Goal: Connect with others: Connect with others

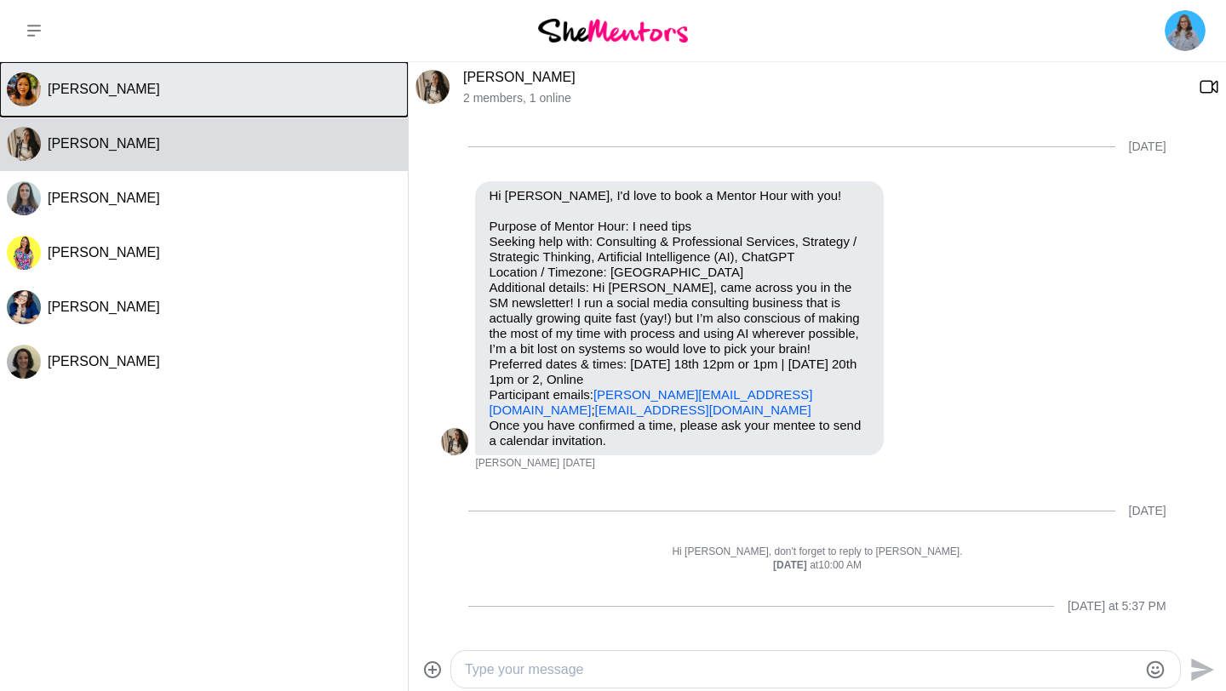
click at [230, 102] on button "[PERSON_NAME]" at bounding box center [204, 89] width 408 height 54
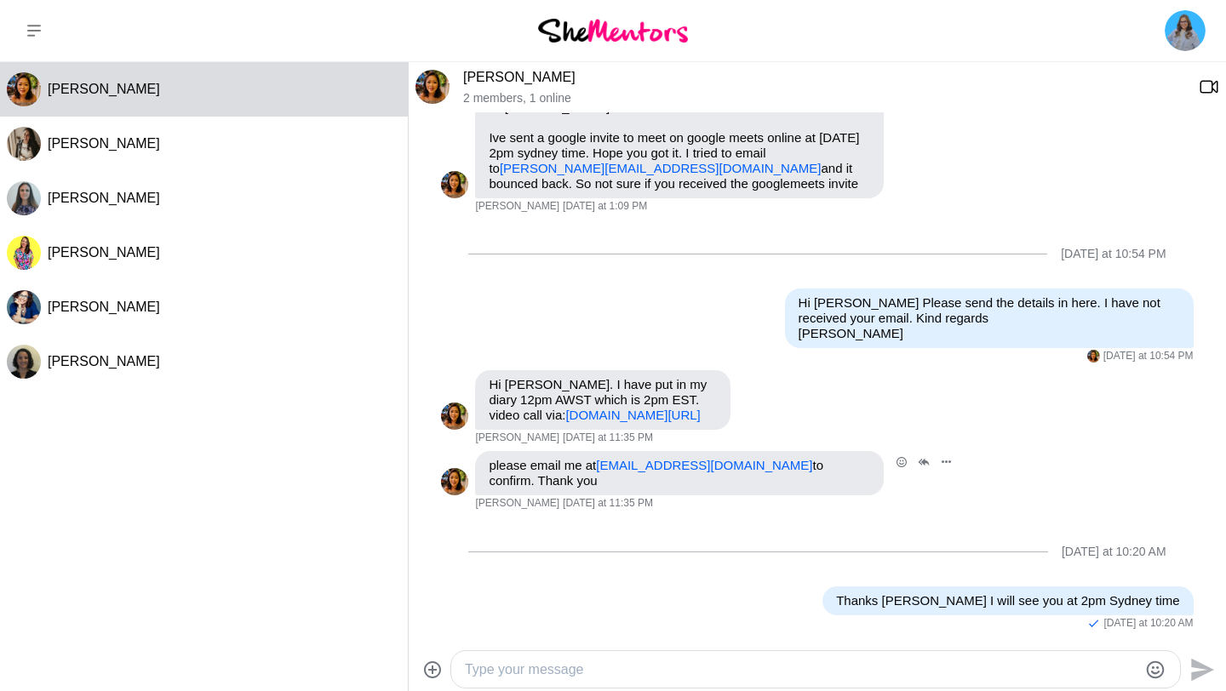
scroll to position [710, 0]
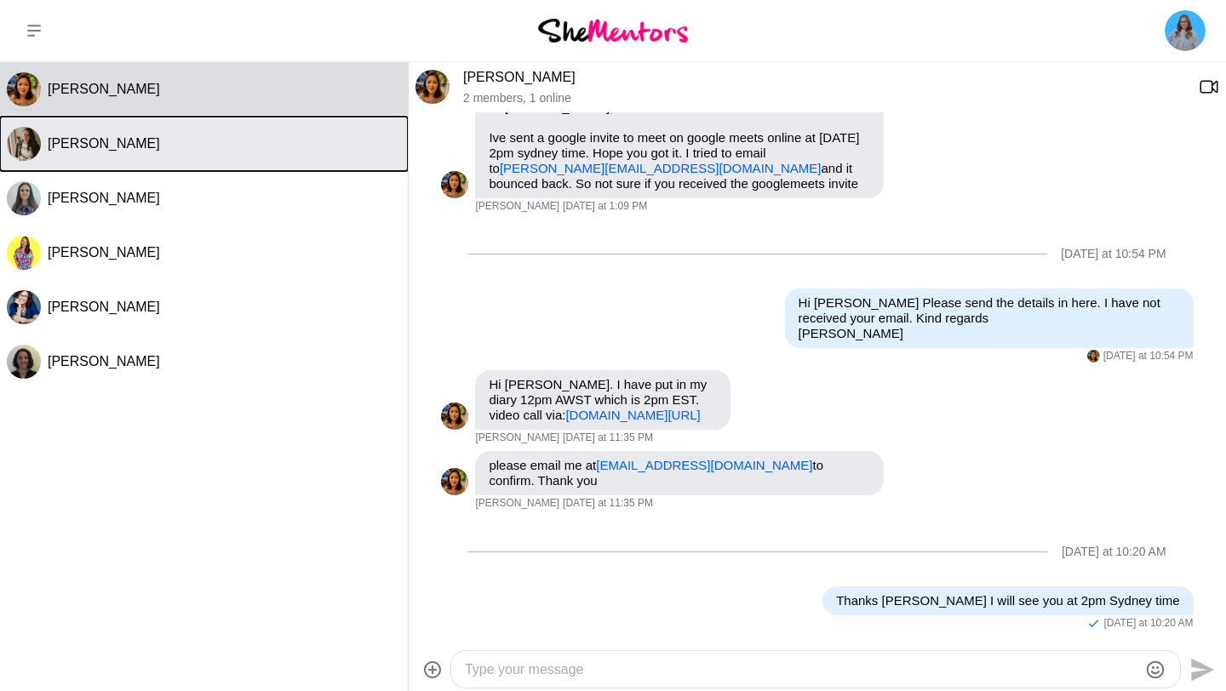
click at [175, 148] on div "[PERSON_NAME]" at bounding box center [224, 143] width 353 height 17
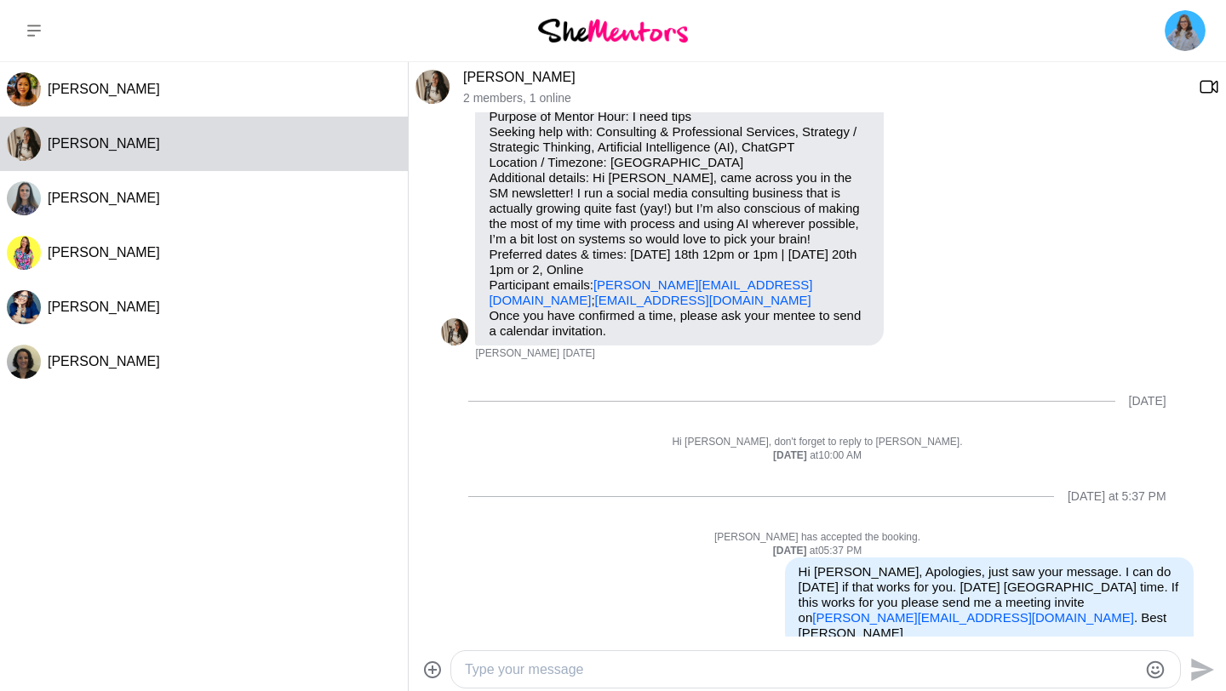
scroll to position [0, 0]
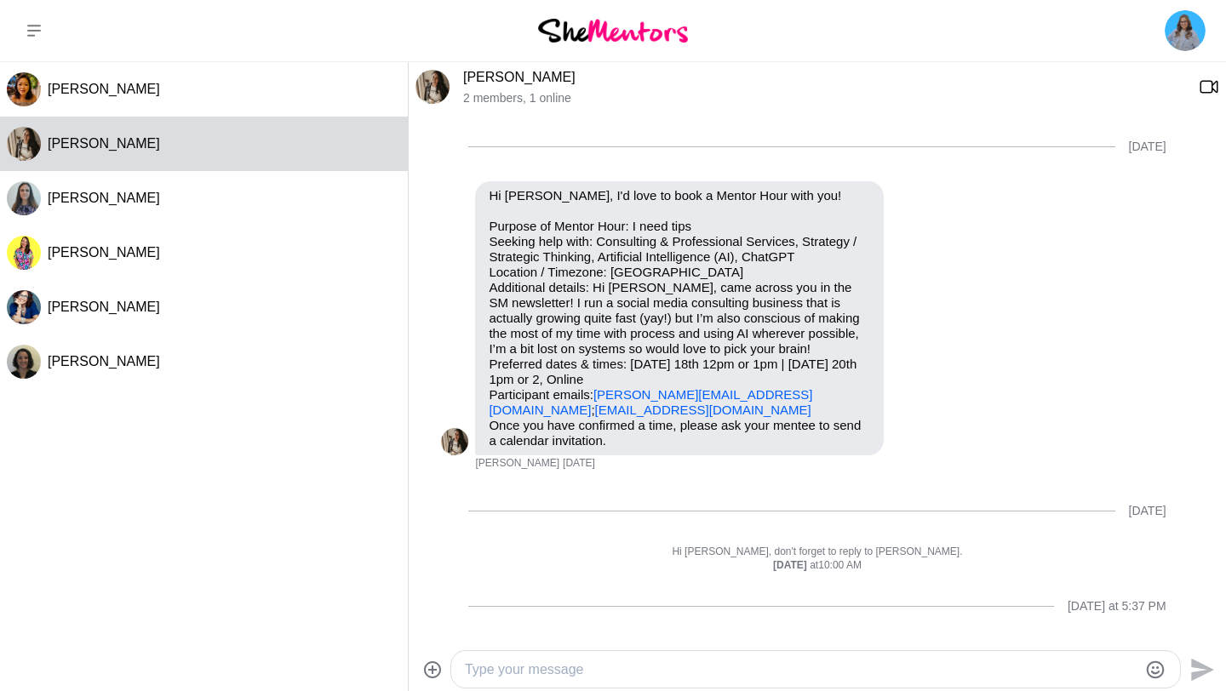
click at [552, 76] on link "[PERSON_NAME]" at bounding box center [519, 77] width 112 height 14
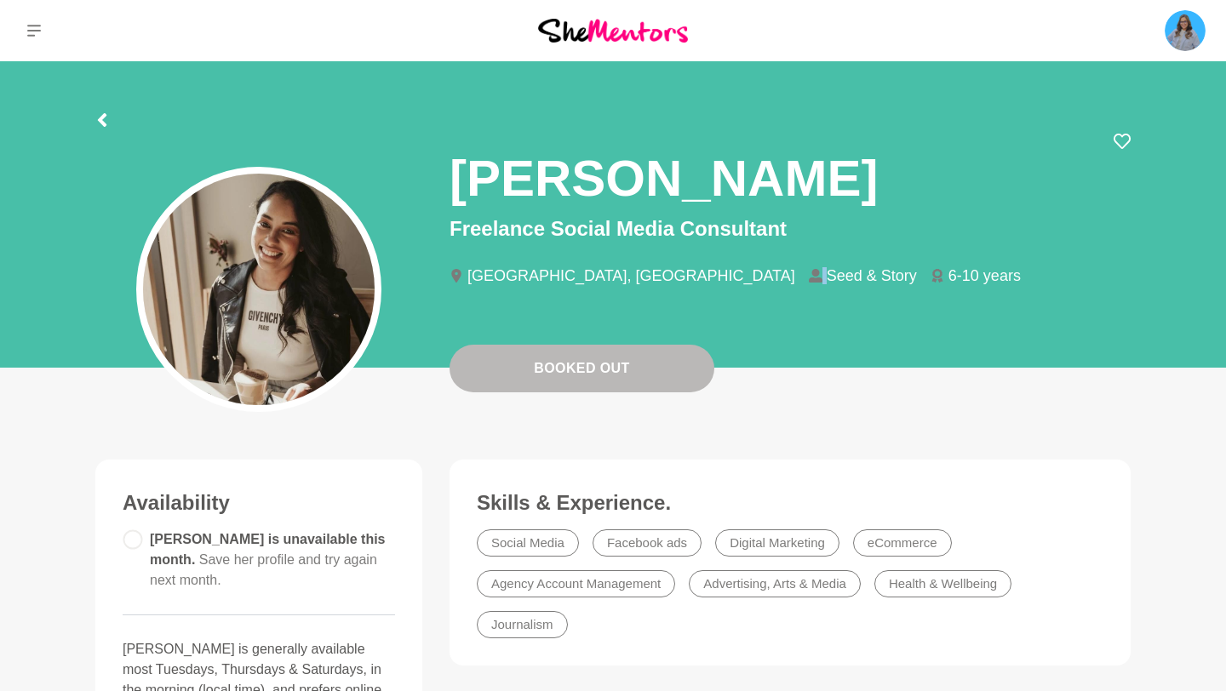
drag, startPoint x: 646, startPoint y: 277, endPoint x: 736, endPoint y: 276, distance: 90.2
click at [809, 276] on li "Seed & Story" at bounding box center [870, 275] width 122 height 15
drag, startPoint x: 732, startPoint y: 277, endPoint x: 644, endPoint y: 276, distance: 88.5
click at [809, 276] on li "Seed & Story" at bounding box center [870, 275] width 122 height 15
copy li "Seed & Story"
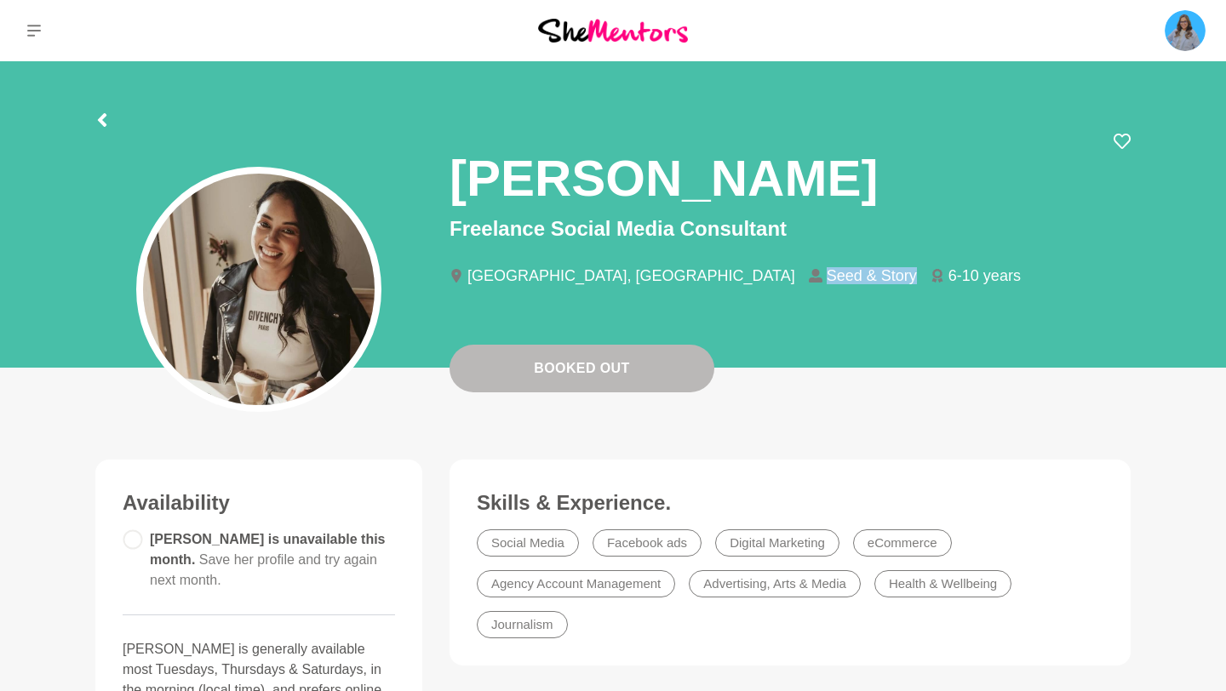
drag, startPoint x: 454, startPoint y: 177, endPoint x: 871, endPoint y: 184, distance: 417.2
click at [871, 184] on div "[PERSON_NAME]" at bounding box center [790, 173] width 681 height 81
copy h1 "[PERSON_NAME]"
